Goal: Find specific page/section: Find specific page/section

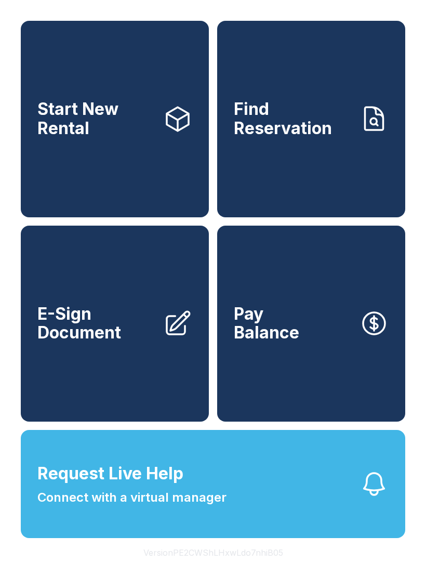
click at [118, 371] on link "E-Sign Document" at bounding box center [115, 324] width 188 height 196
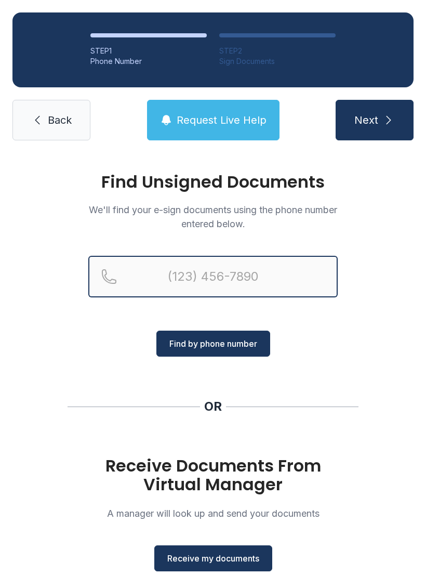
click at [246, 277] on input "Reservation phone number" at bounding box center [212, 277] width 249 height 42
type input "[PHONE_NUMBER]"
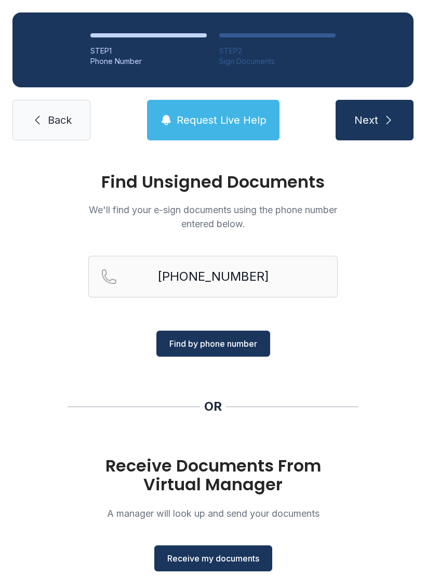
click at [219, 337] on span "Find by phone number" at bounding box center [213, 343] width 88 height 12
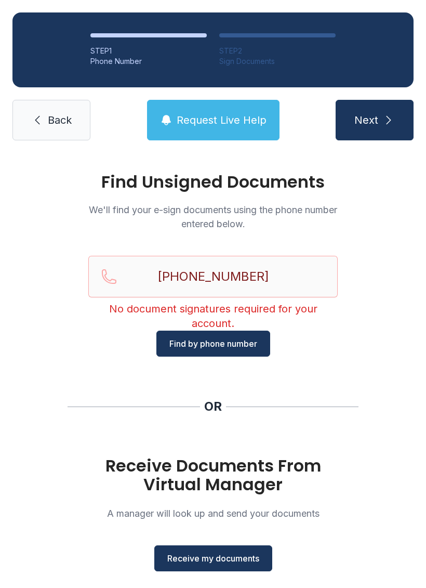
click at [235, 351] on button "Find by phone number" at bounding box center [213, 344] width 114 height 26
click at [29, 119] on link "Back" at bounding box center [51, 120] width 78 height 41
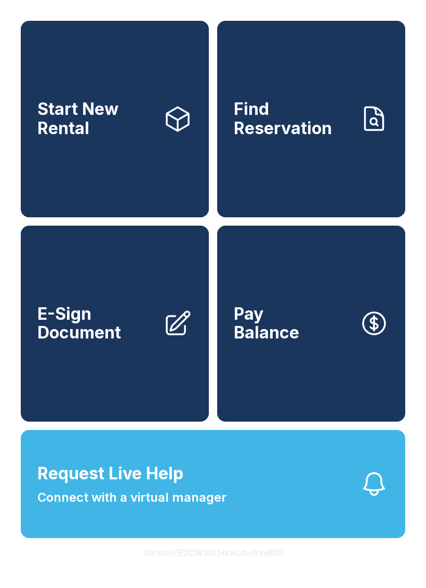
click at [98, 330] on span "E-Sign Document" at bounding box center [95, 324] width 117 height 38
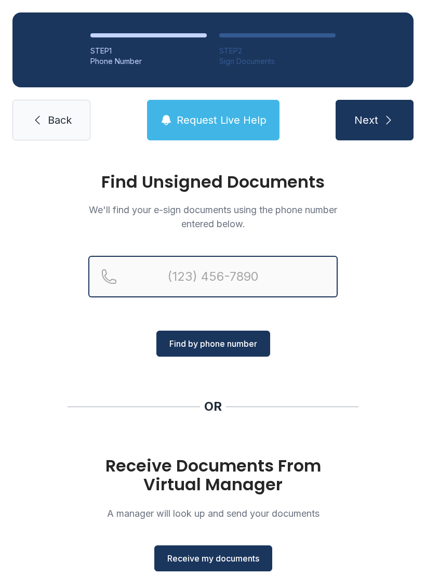
click at [231, 270] on input "Reservation phone number" at bounding box center [212, 277] width 249 height 42
type input "[PHONE_NUMBER]"
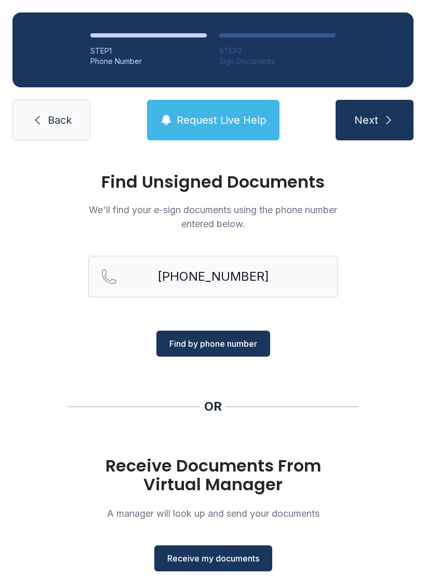
click at [210, 338] on span "Find by phone number" at bounding box center [213, 343] width 88 height 12
